Goal: Transaction & Acquisition: Purchase product/service

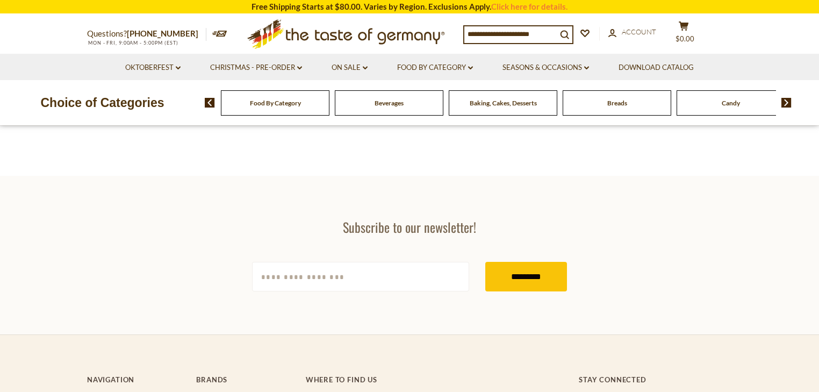
scroll to position [86, 0]
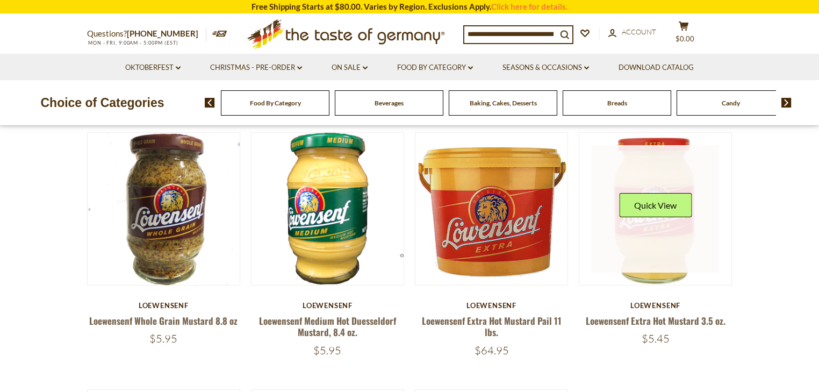
click at [642, 281] on img at bounding box center [655, 209] width 152 height 152
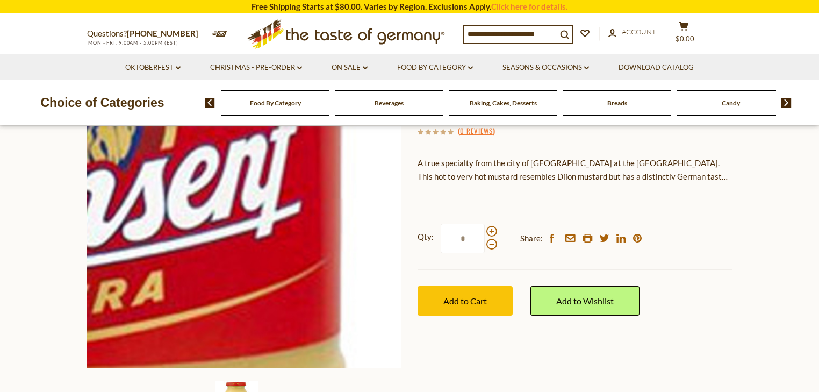
scroll to position [129, 0]
